Goal: Complete application form

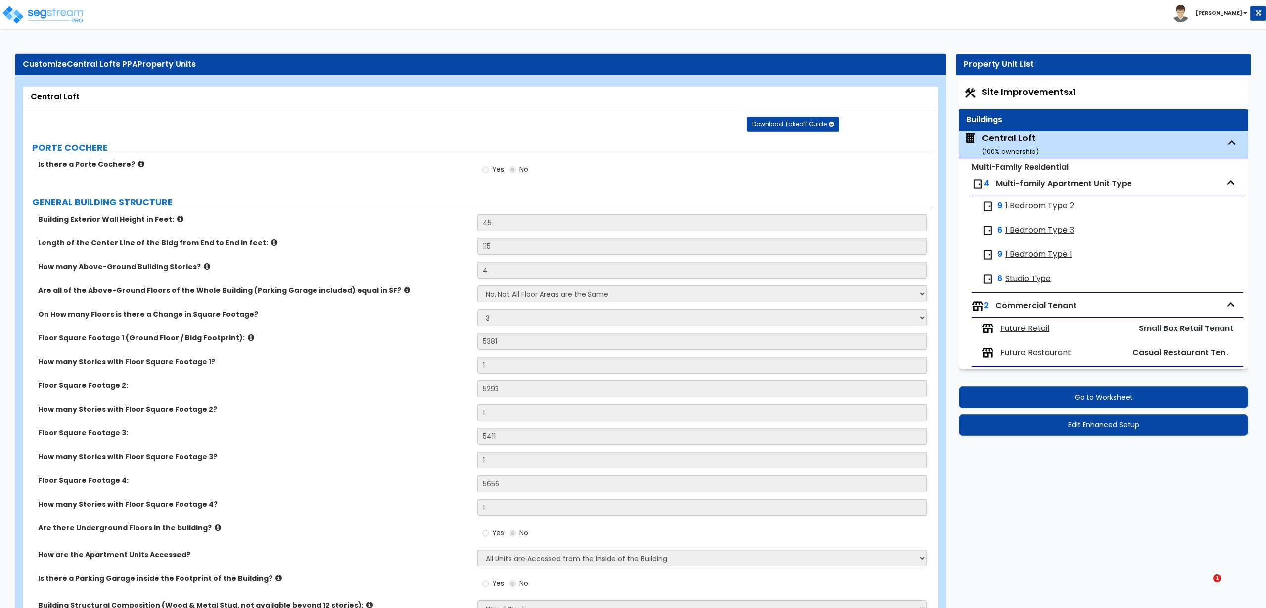
select select "1"
select select "3"
select select "7"
select select "3"
select select "9"
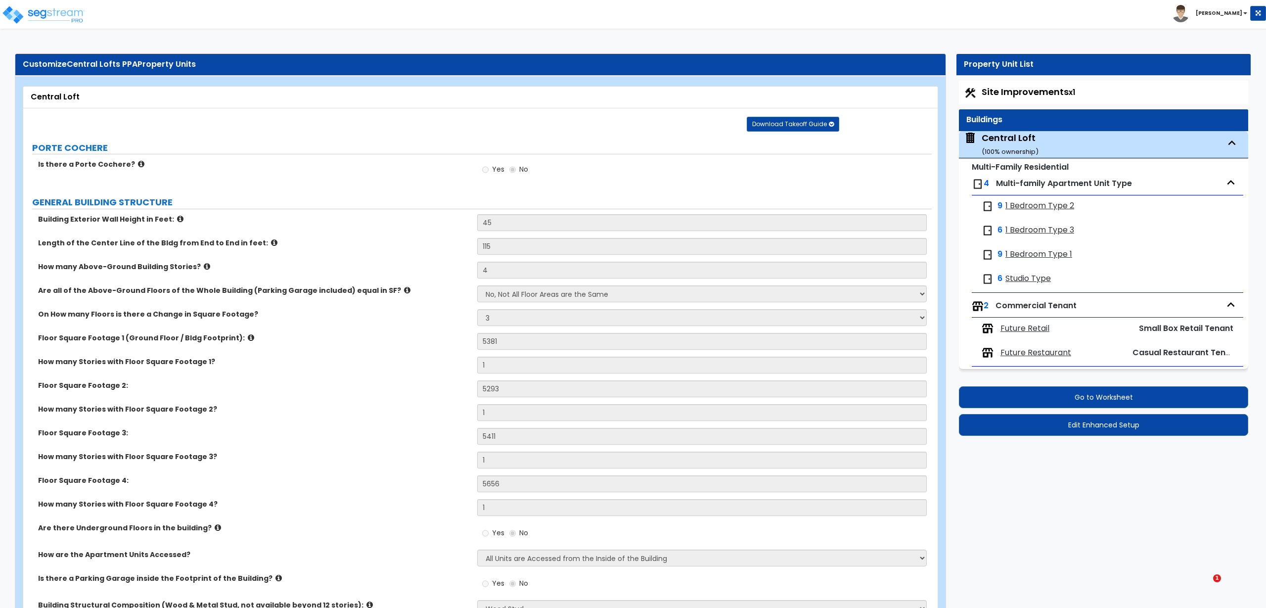
select select "13"
select select "4"
select select "2"
select select "3"
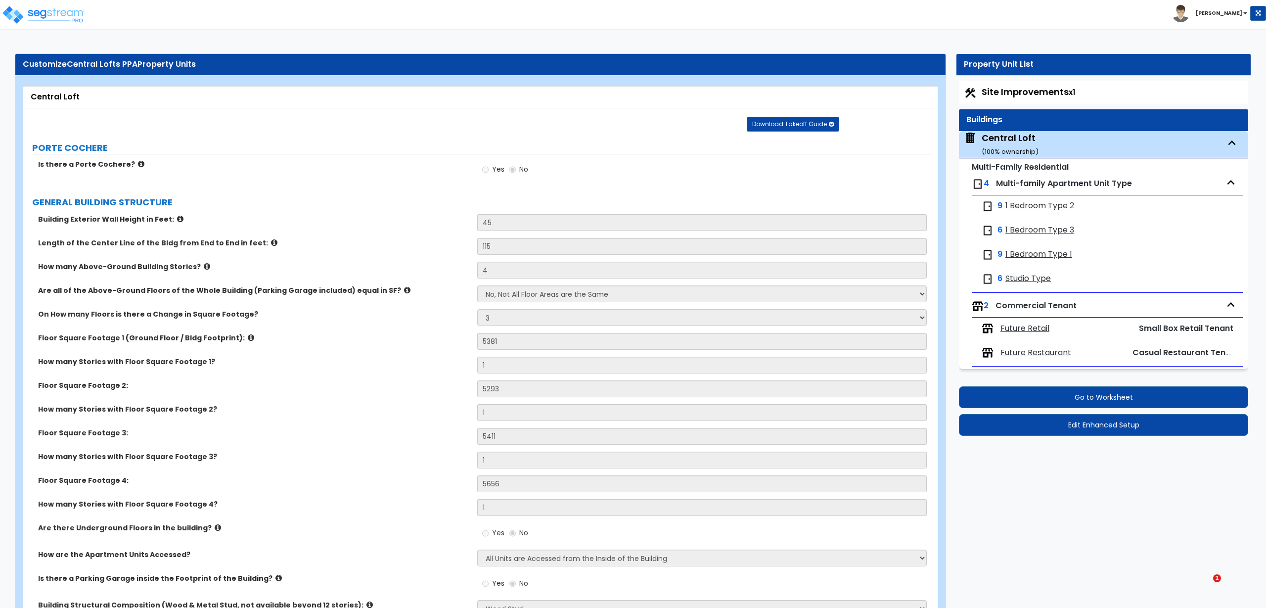
select select "2"
select select "1"
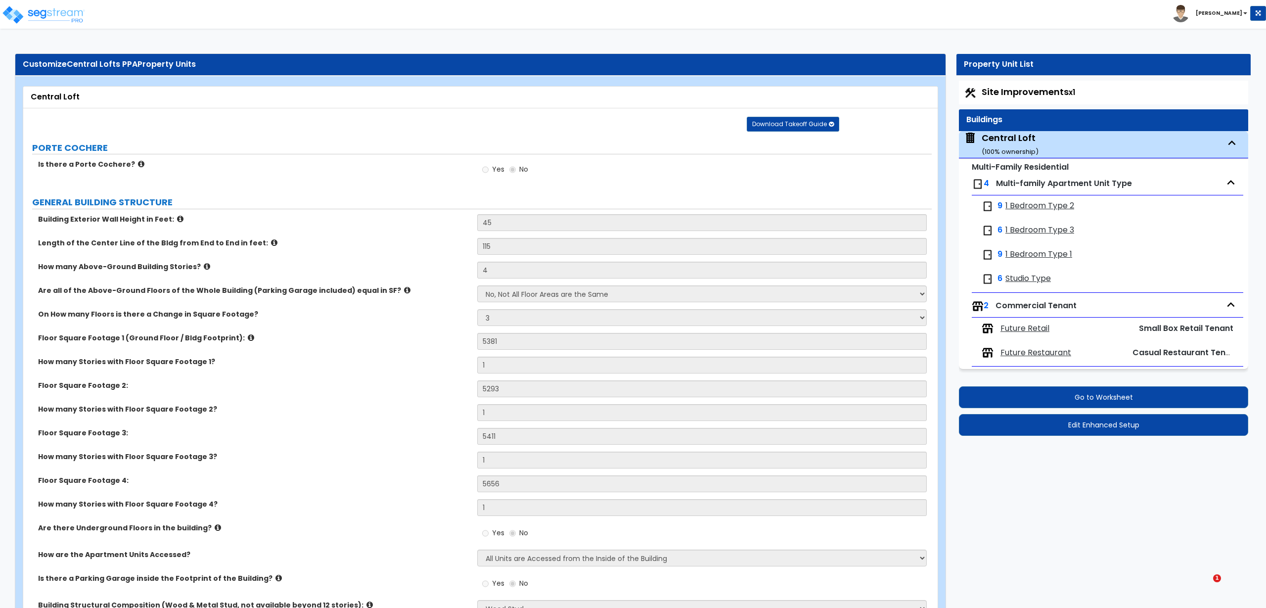
select select "2"
select select "3"
select select "2"
select select "3"
select select "1"
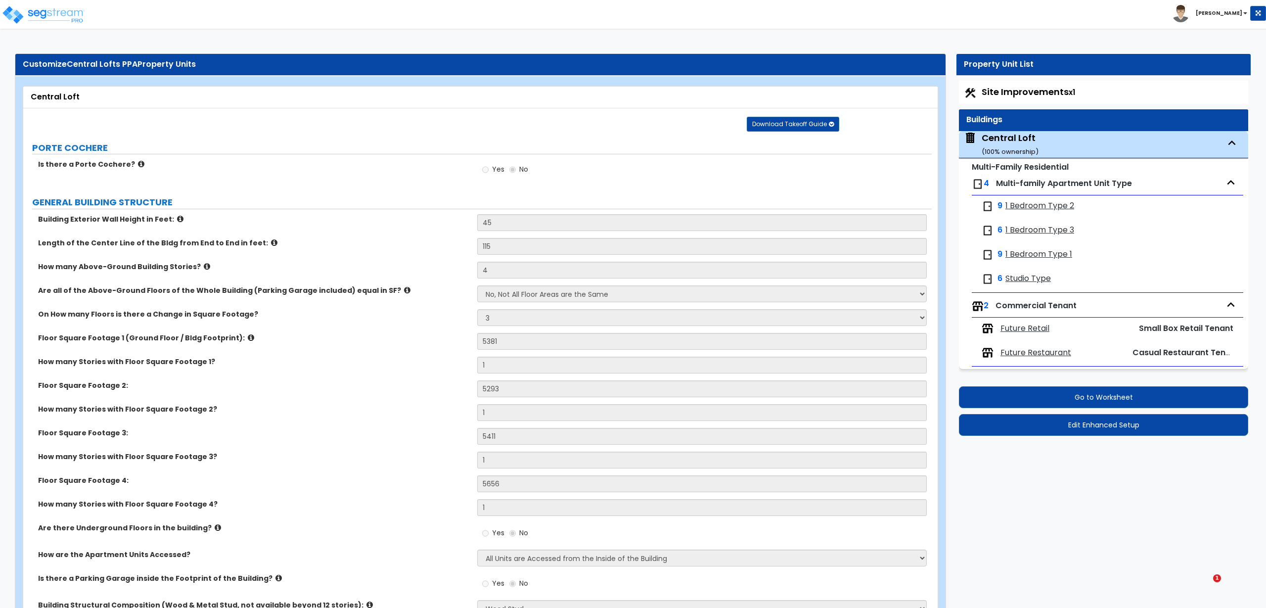
select select "1"
select select "2"
select select "1"
select select "5"
select select "1"
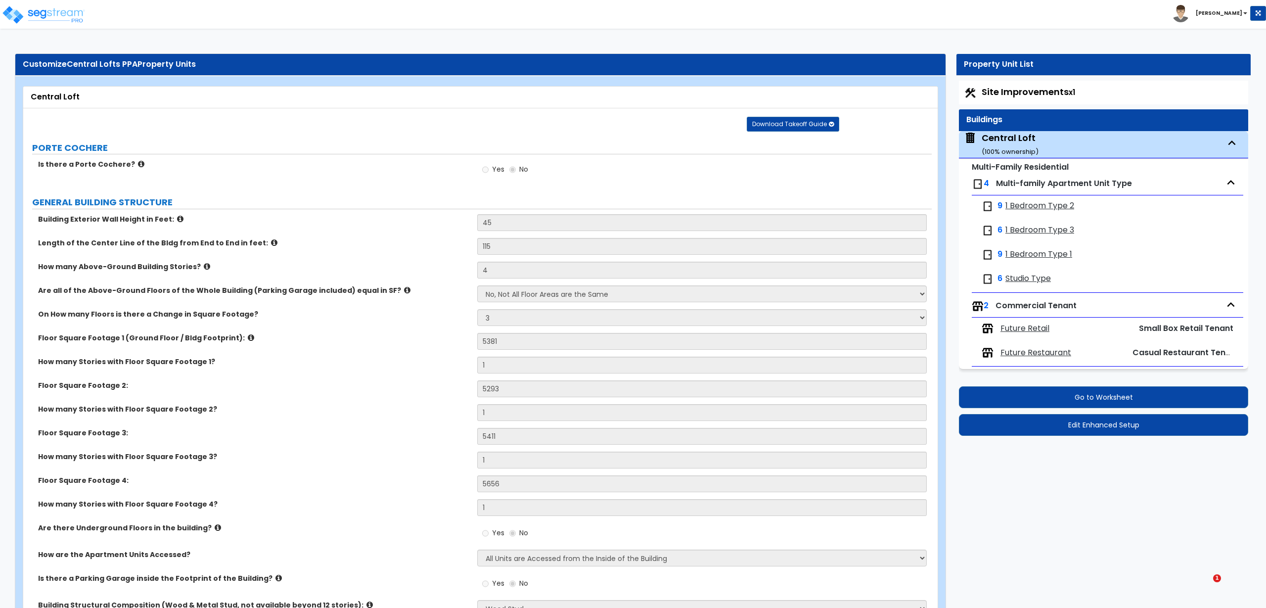
select select "2"
select select "5"
select select "2"
select select "1"
select select "3"
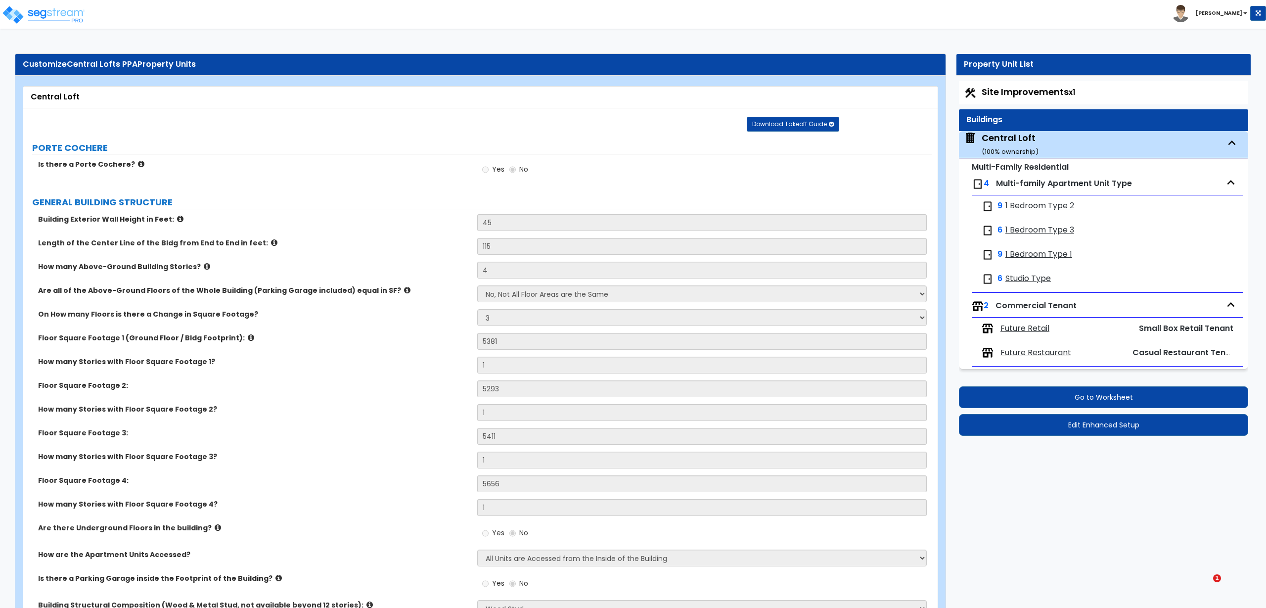
select select "5"
select select "1"
select select "6"
select select "1"
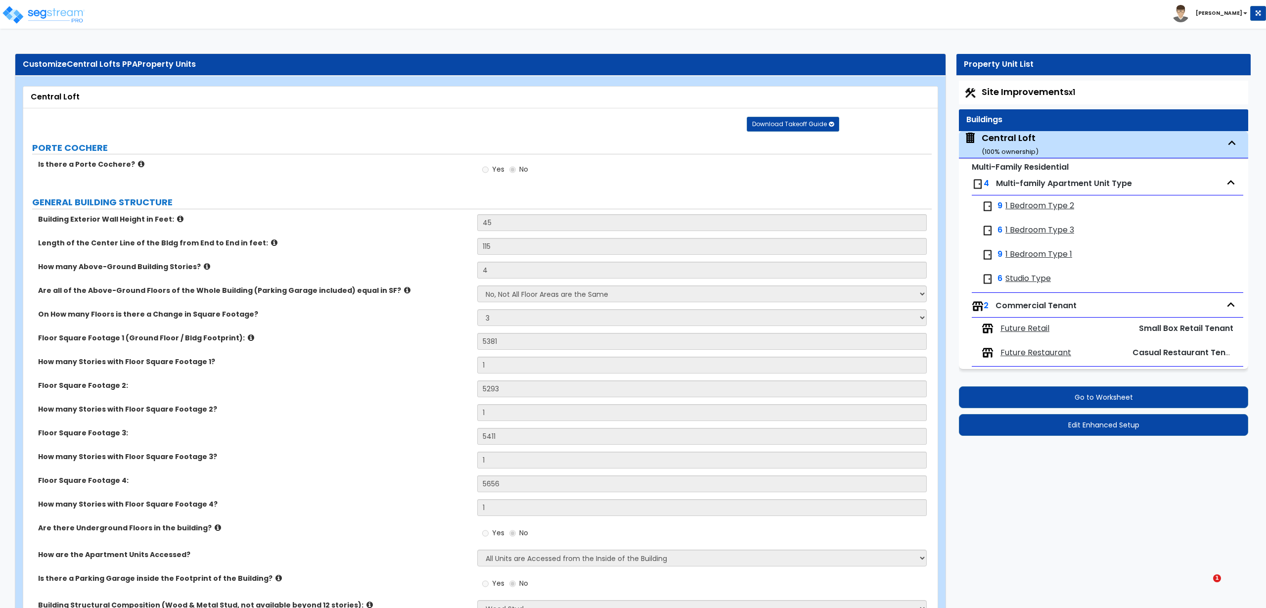
select select "1"
